Goal: Task Accomplishment & Management: Manage account settings

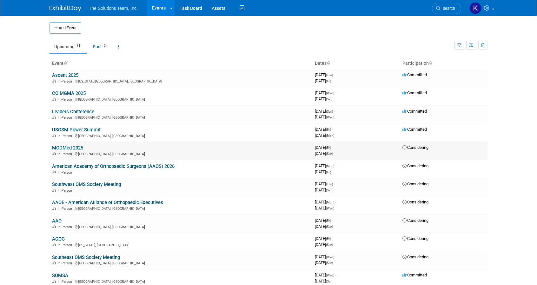
click at [74, 149] on link "MODMed 2025" at bounding box center [67, 148] width 31 height 6
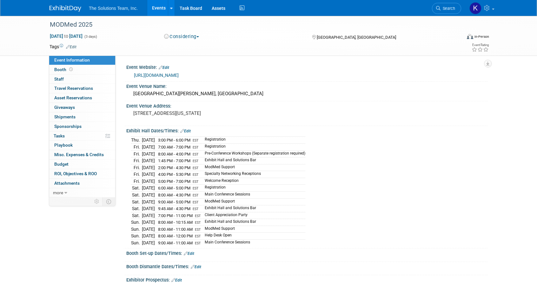
click at [188, 36] on button "Considering" at bounding box center [182, 36] width 40 height 7
click at [187, 47] on link "Committed" at bounding box center [187, 47] width 50 height 9
click at [89, 69] on link "Booth" at bounding box center [82, 69] width 66 height 9
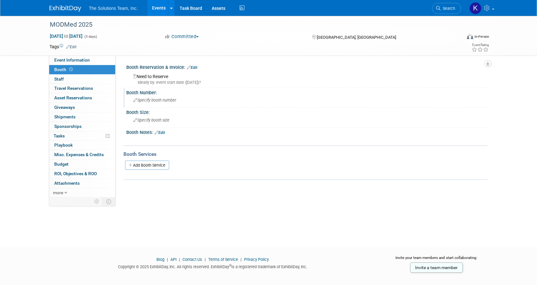
click at [162, 103] on div "Specify booth number" at bounding box center [307, 100] width 352 height 10
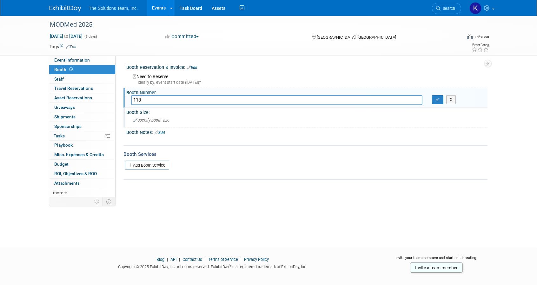
type input "118"
click at [160, 121] on span "Specify booth size" at bounding box center [151, 120] width 36 height 5
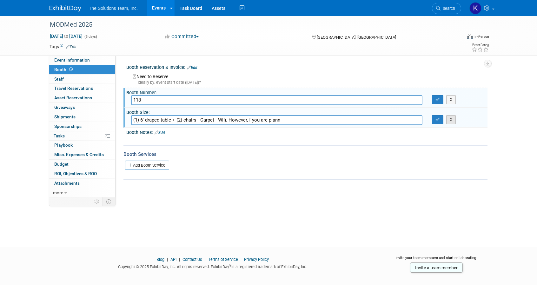
type input "(1) 6' draped table + (2) chairs - Carpet - Wifi. However, f you are plann"
click at [448, 120] on button "X" at bounding box center [451, 119] width 10 height 9
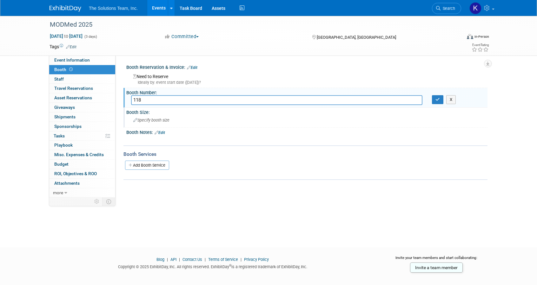
click at [187, 118] on div "Specify booth size" at bounding box center [307, 120] width 352 height 10
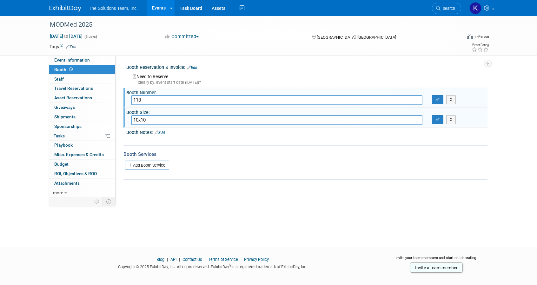
type input "10x10"
click at [164, 131] on link "Edit" at bounding box center [160, 132] width 10 height 4
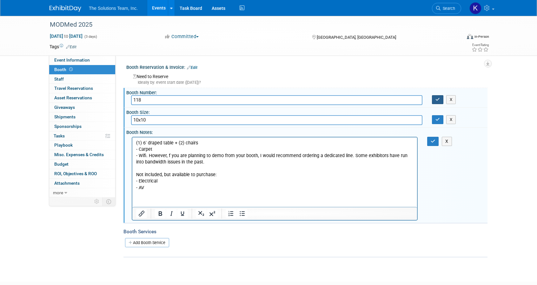
click at [441, 102] on button "button" at bounding box center [437, 99] width 11 height 9
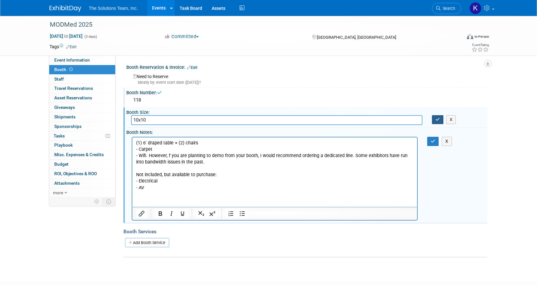
click at [433, 118] on button "button" at bounding box center [437, 119] width 11 height 9
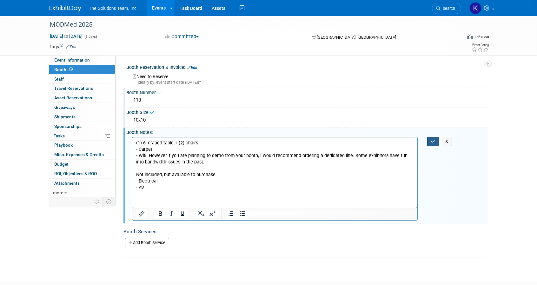
click at [430, 141] on button "button" at bounding box center [433, 141] width 12 height 9
